Goal: Communication & Community: Answer question/provide support

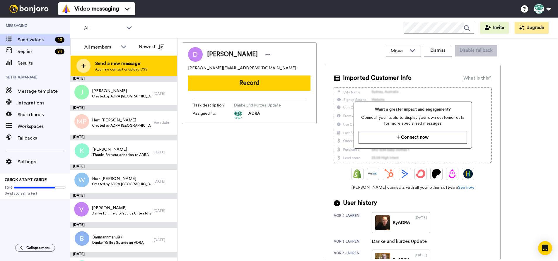
click at [139, 70] on span "Add new contact or upload CSV" at bounding box center [121, 69] width 52 height 5
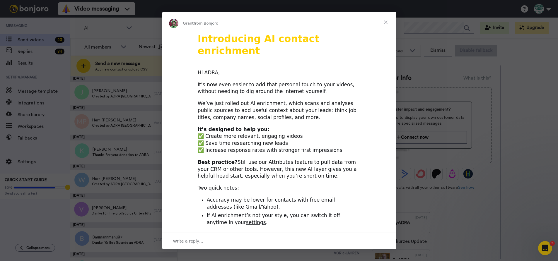
click at [385, 21] on span "Close" at bounding box center [385, 22] width 21 height 21
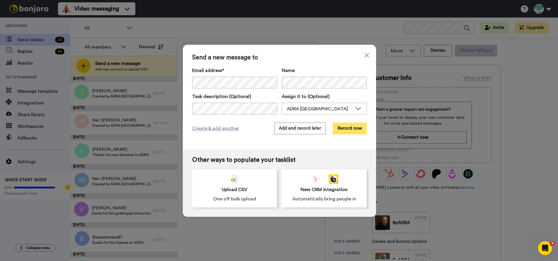
click at [359, 128] on button "Record now" at bounding box center [349, 129] width 34 height 12
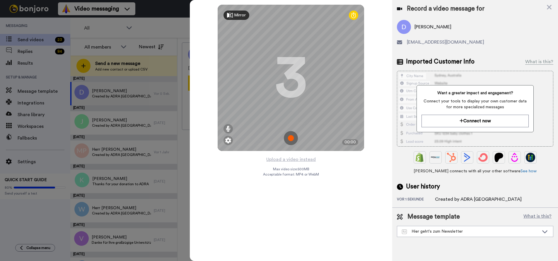
click at [289, 138] on img at bounding box center [291, 138] width 14 height 14
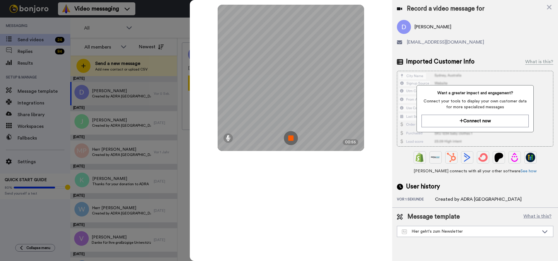
click at [290, 138] on img at bounding box center [291, 138] width 14 height 14
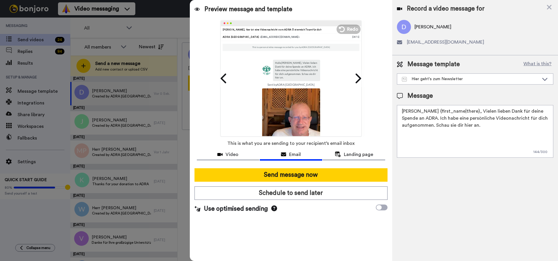
click at [508, 126] on textarea "[PERSON_NAME] {first_name|there}, Vielen lieben Dank für deine Spende an ADRA. …" at bounding box center [475, 131] width 156 height 53
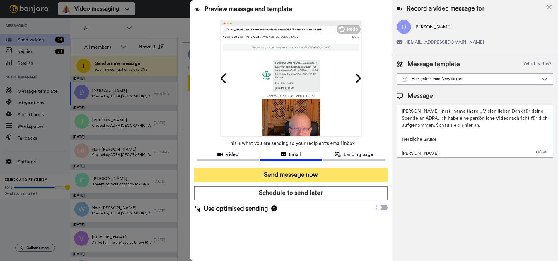
type textarea "[PERSON_NAME] {first_name|there}, Vielen lieben Dank für deine Spende an ADRA. …"
click at [354, 173] on button "Send message now" at bounding box center [290, 174] width 193 height 13
